Goal: Information Seeking & Learning: Learn about a topic

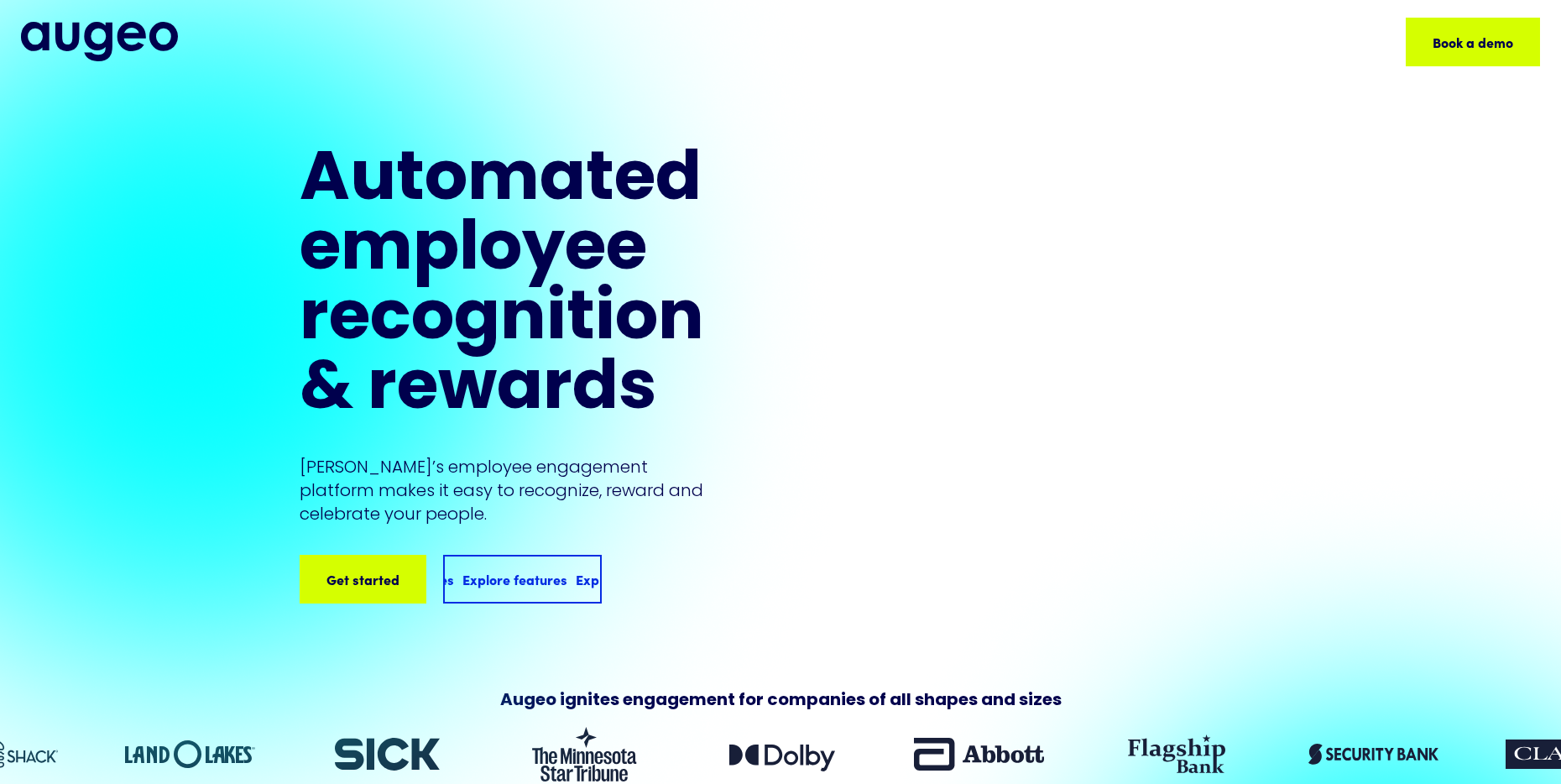
click at [567, 588] on div "Explore features" at bounding box center [620, 578] width 105 height 20
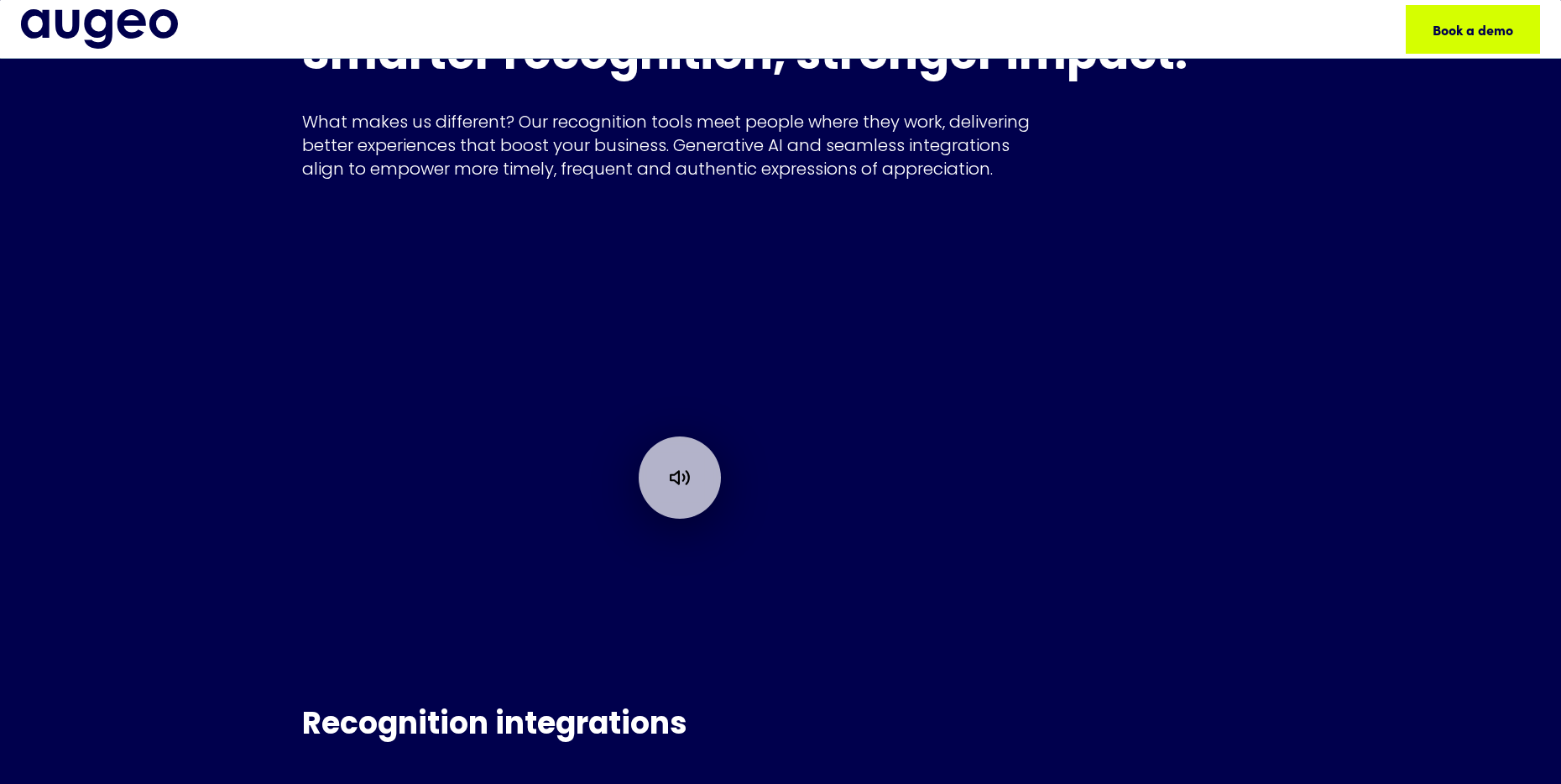
scroll to position [10675, 0]
click at [702, 467] on div at bounding box center [686, 473] width 99 height 99
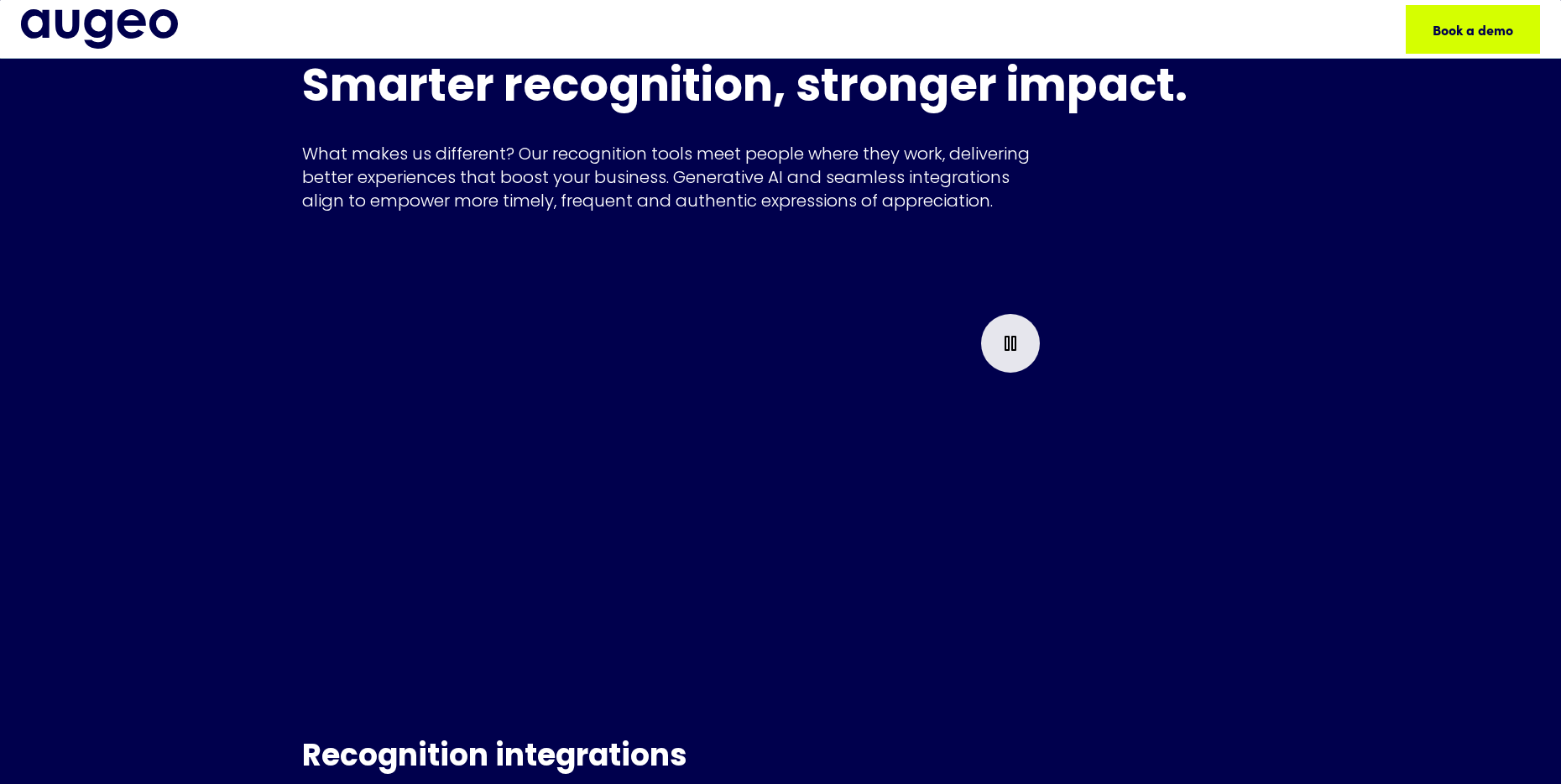
scroll to position [10642, 0]
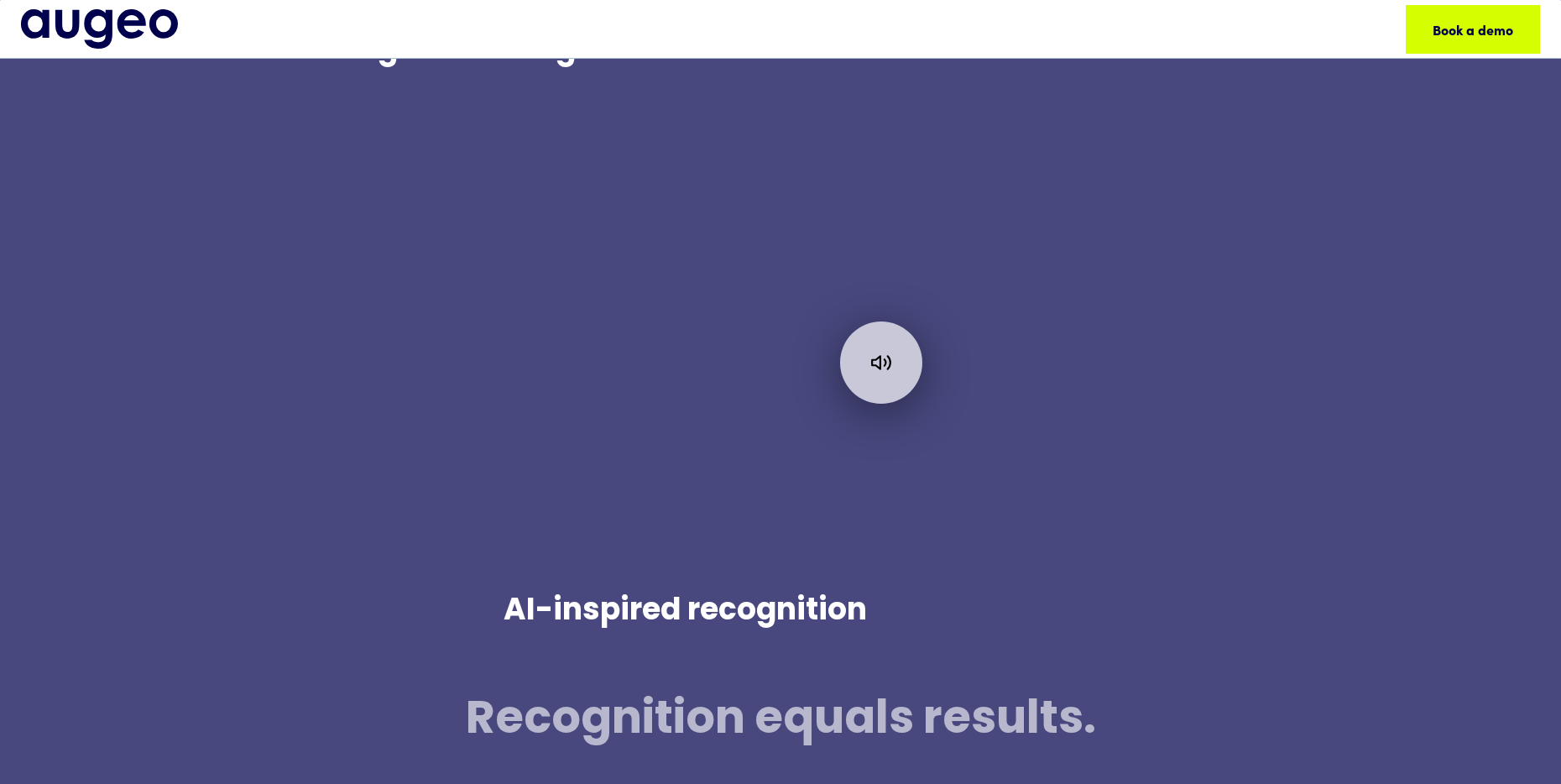
click at [901, 238] on div at bounding box center [881, 363] width 755 height 425
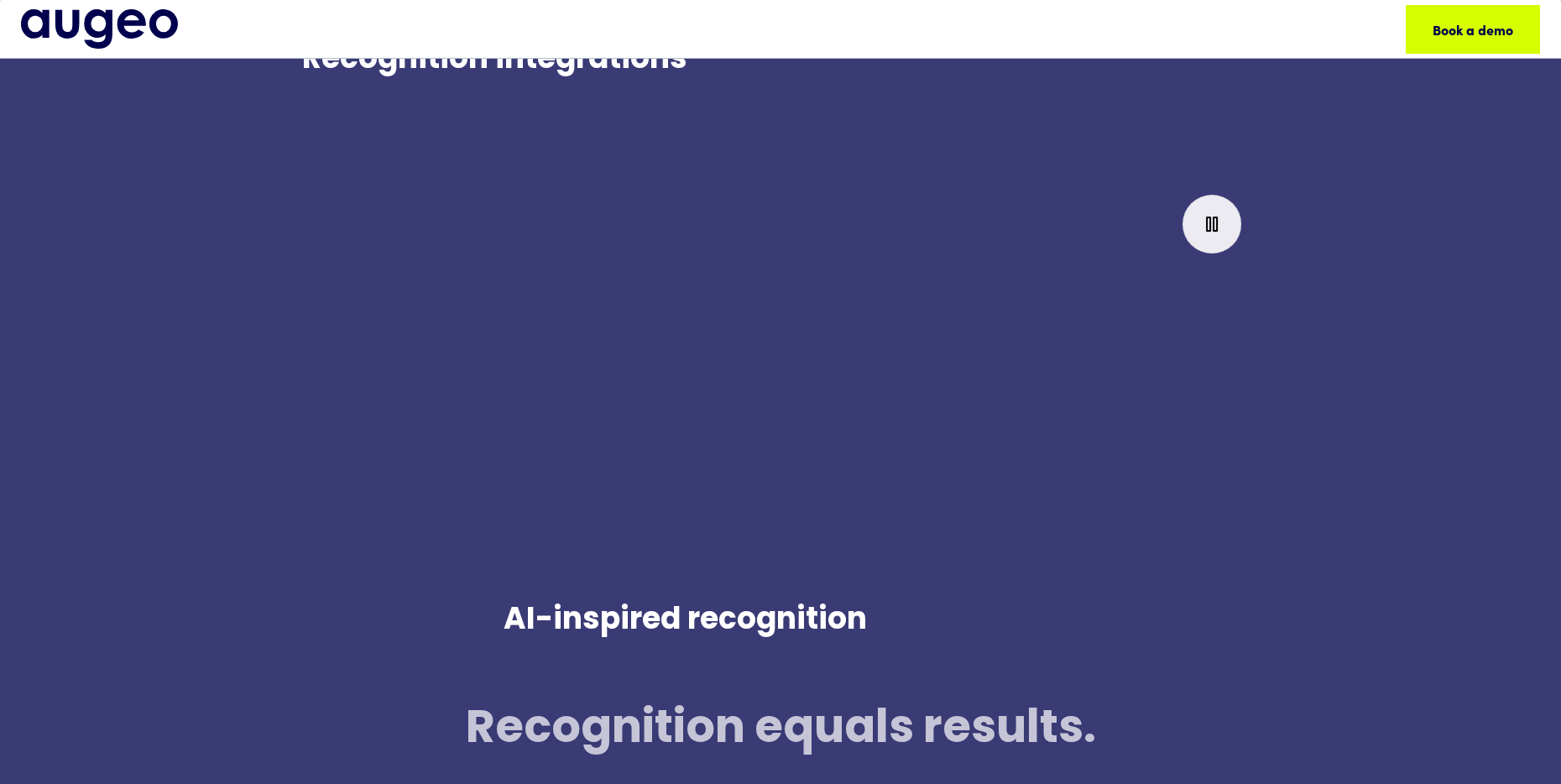
scroll to position [11339, 0]
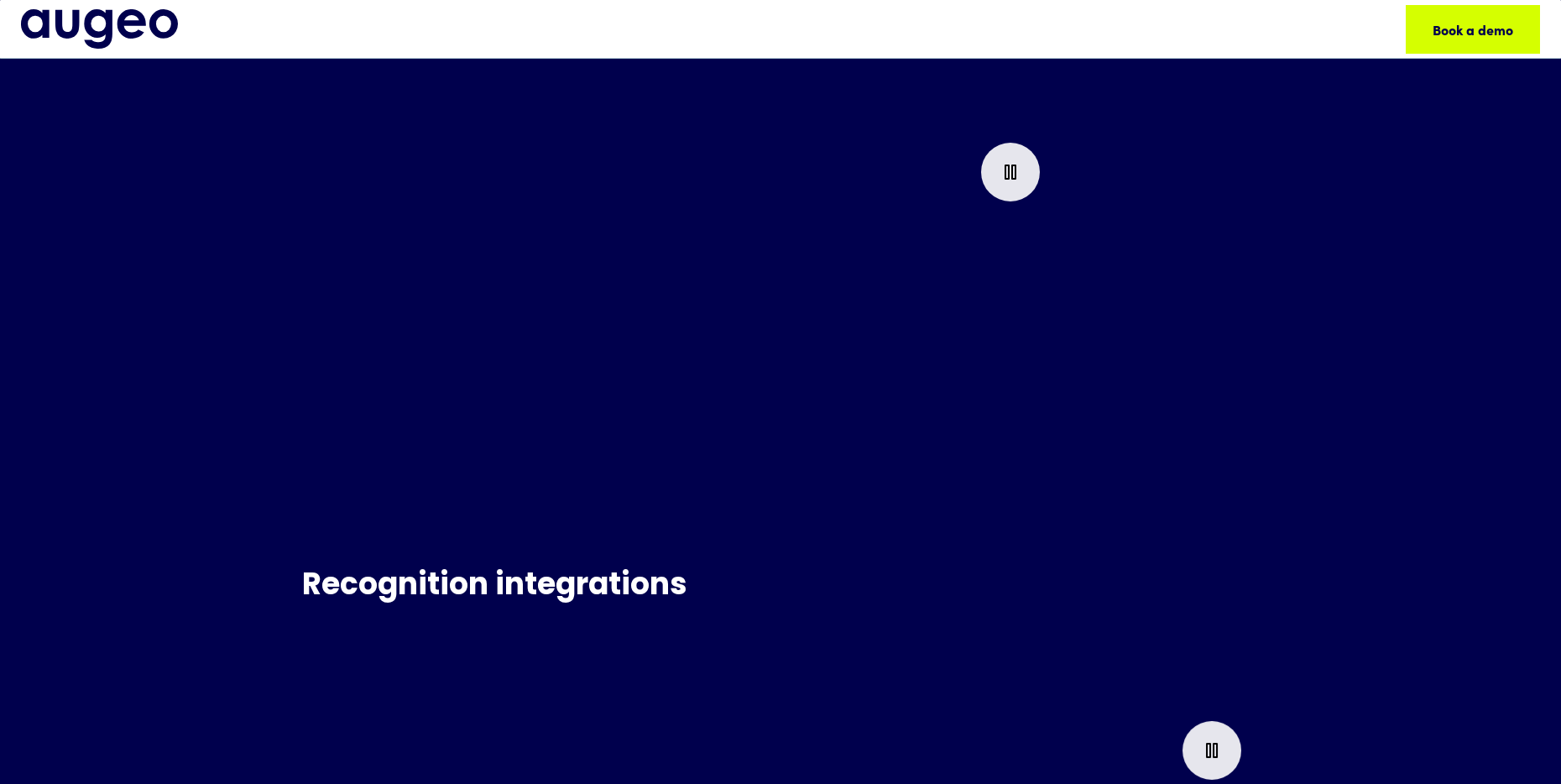
click at [803, 337] on div at bounding box center [679, 337] width 755 height 425
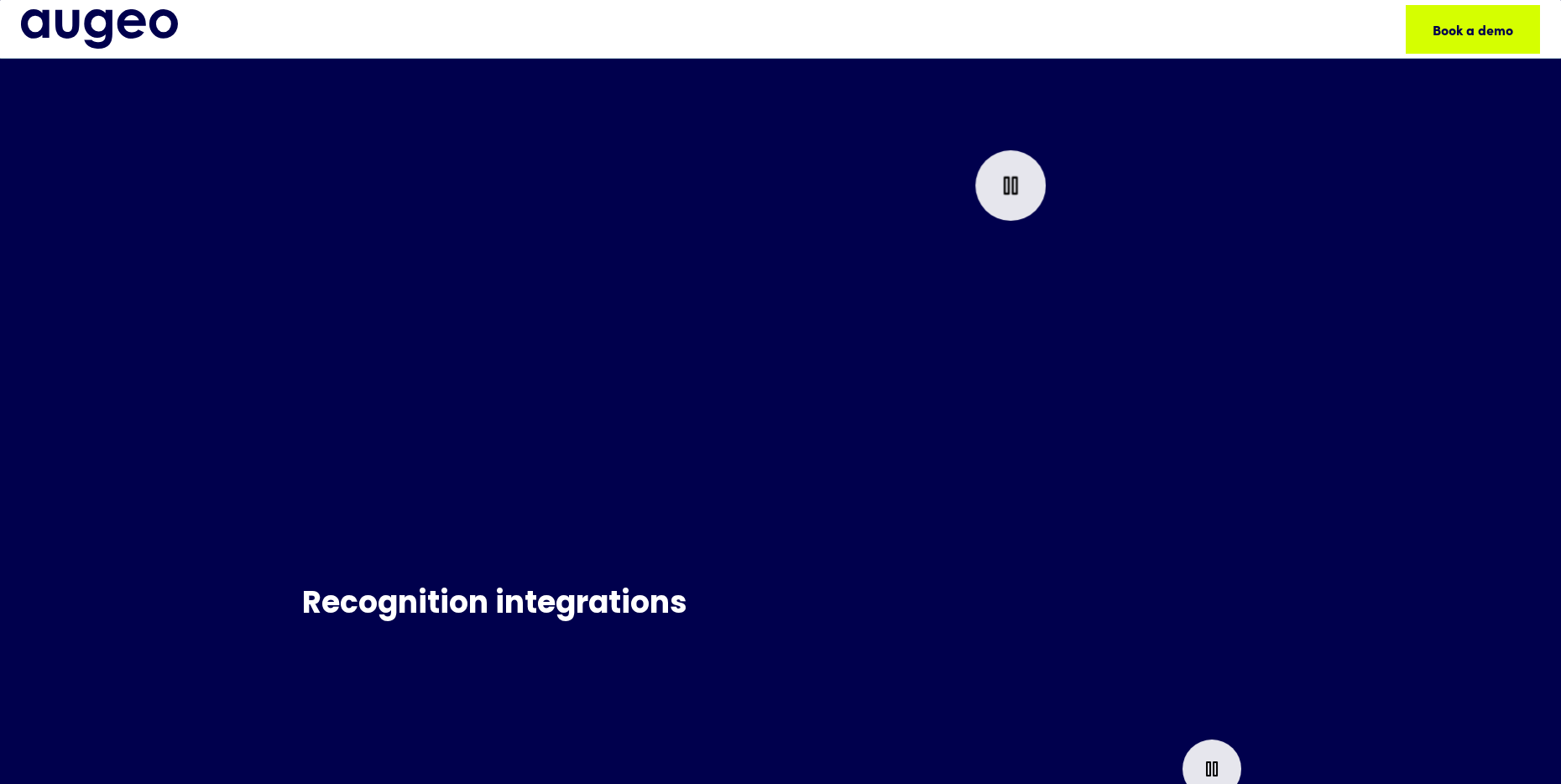
click at [1013, 178] on rect at bounding box center [1015, 185] width 4 height 16
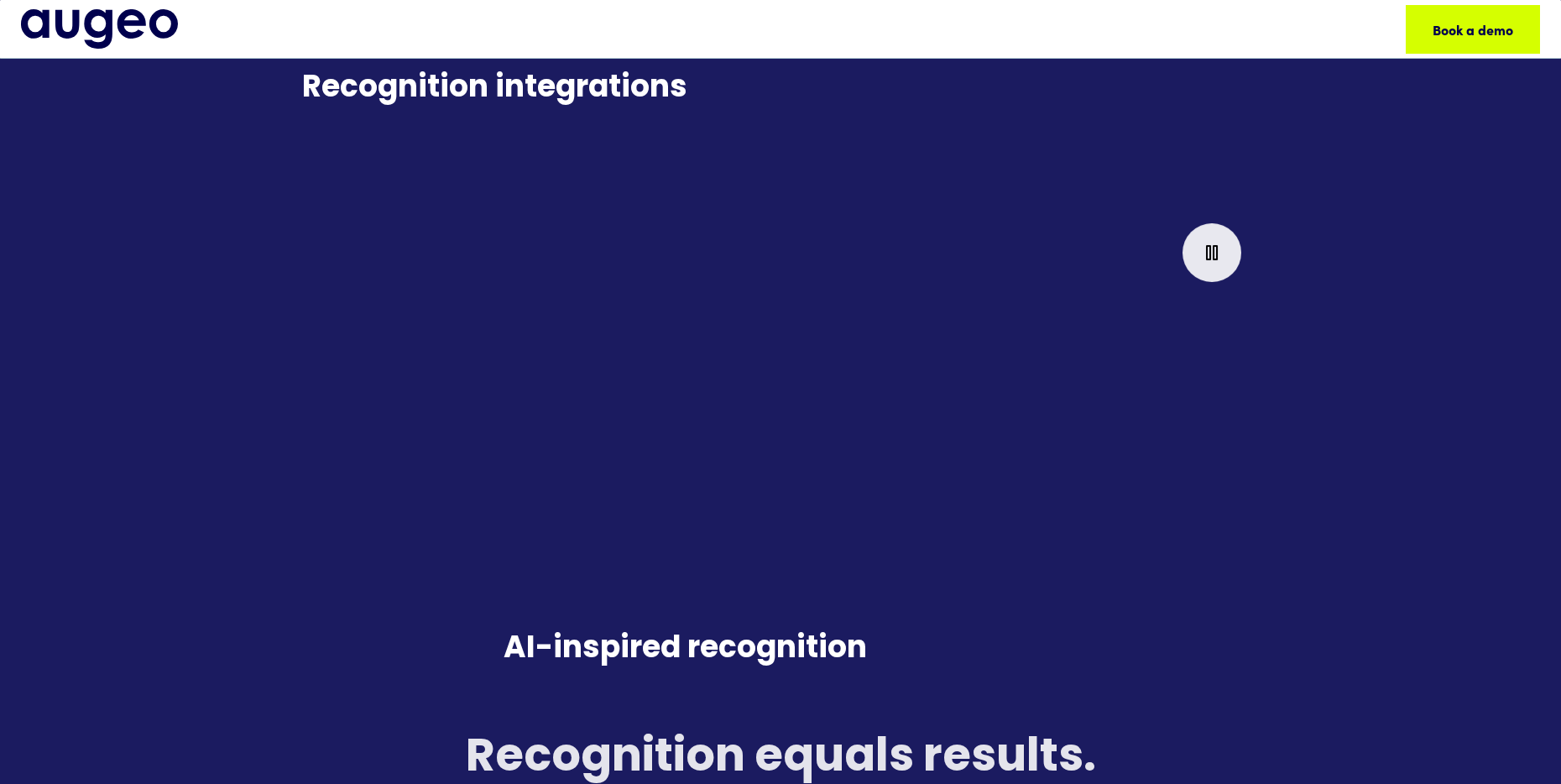
scroll to position [11311, 0]
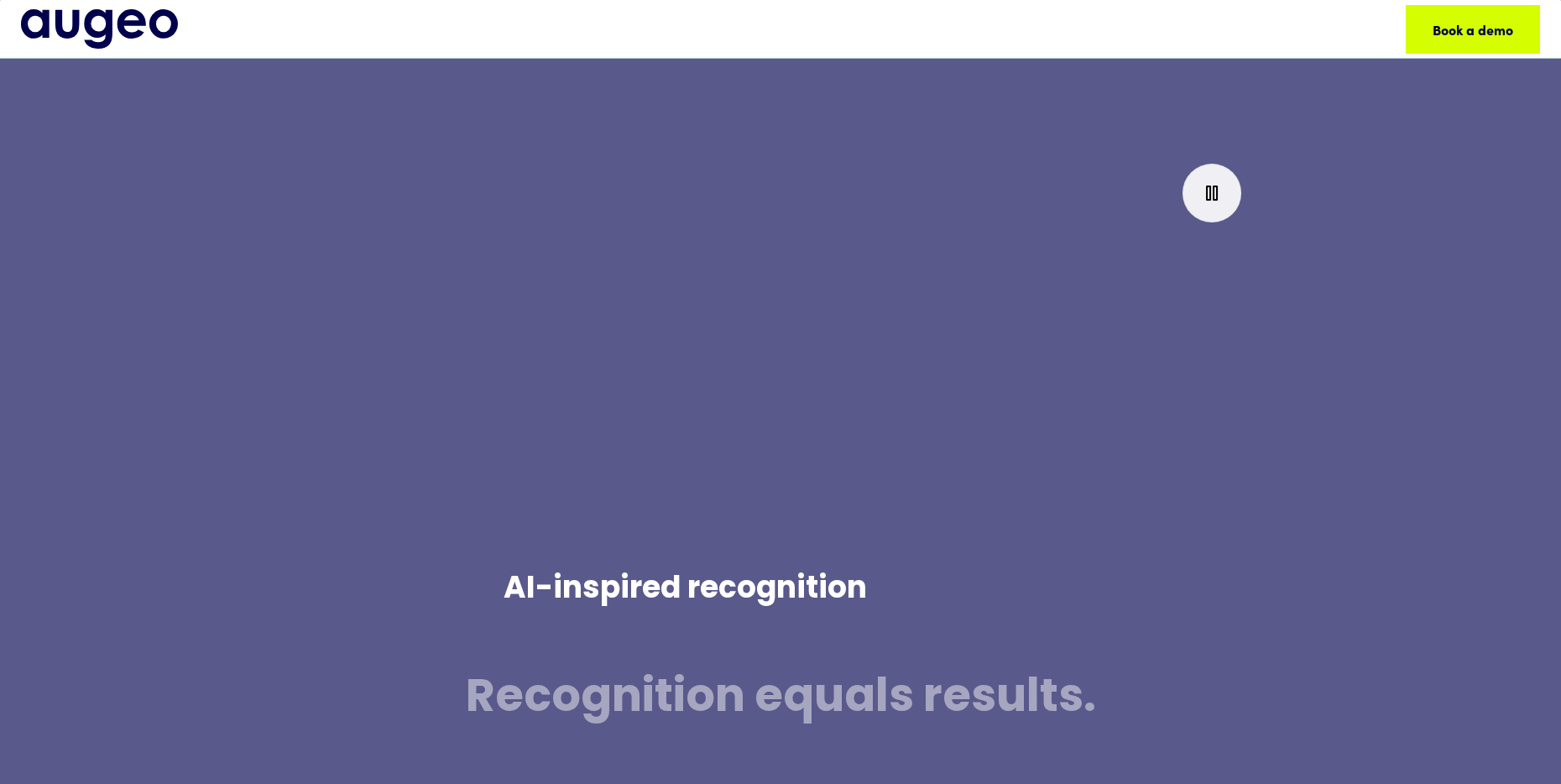
click at [1078, 390] on div at bounding box center [881, 341] width 755 height 425
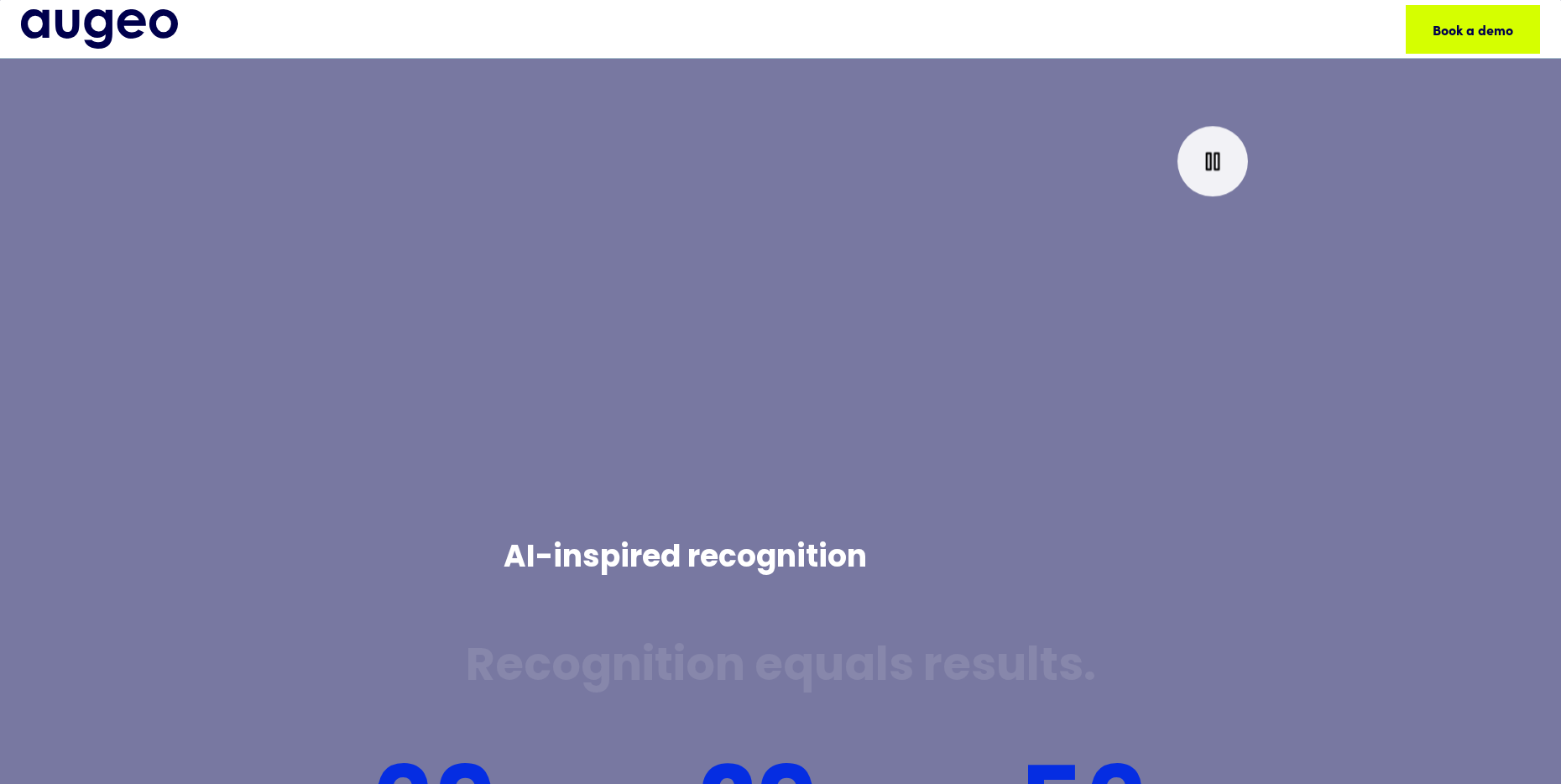
click at [1215, 161] on rect at bounding box center [1217, 161] width 4 height 16
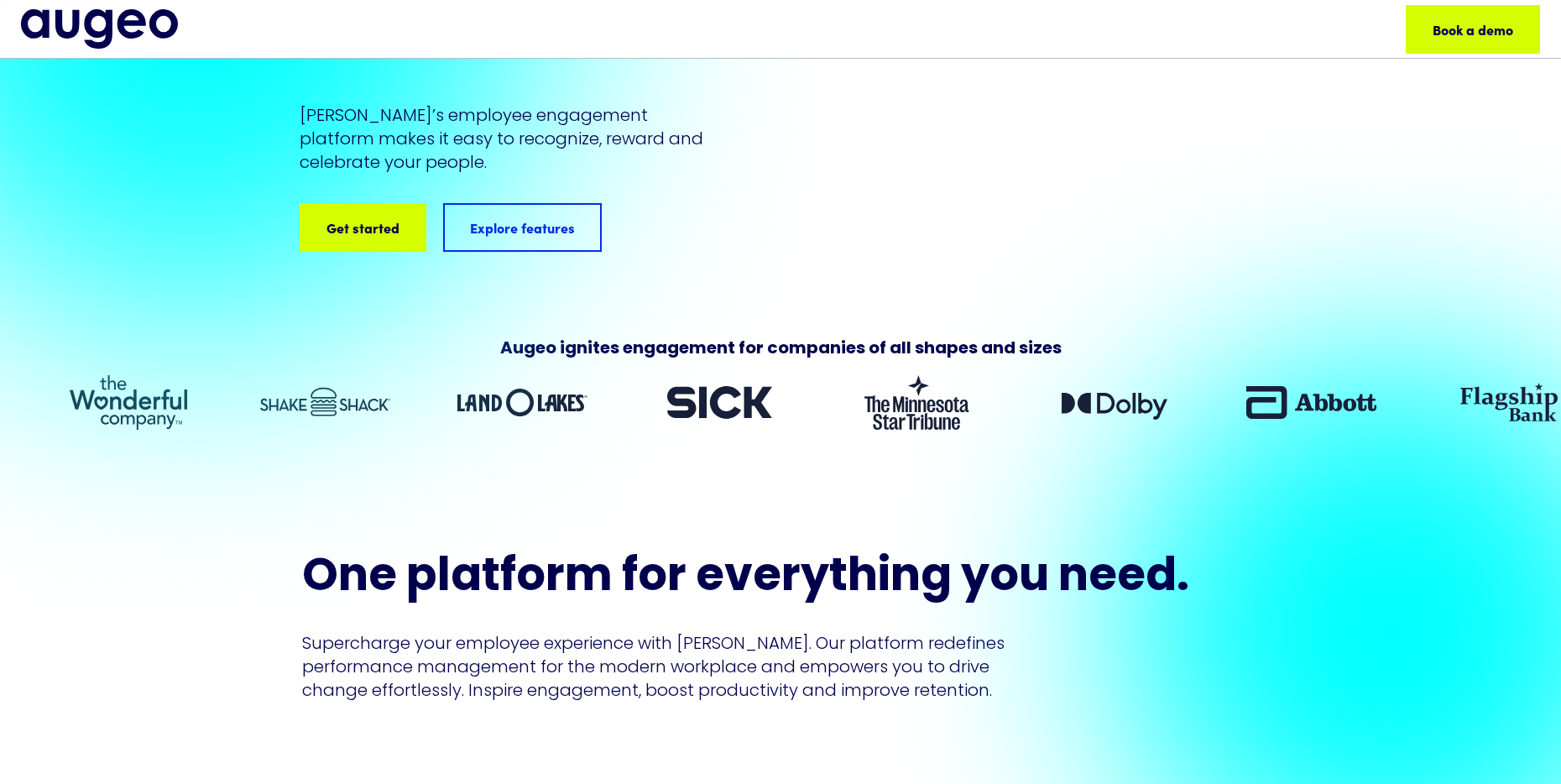
scroll to position [314, 0]
